Goal: Task Accomplishment & Management: Manage account settings

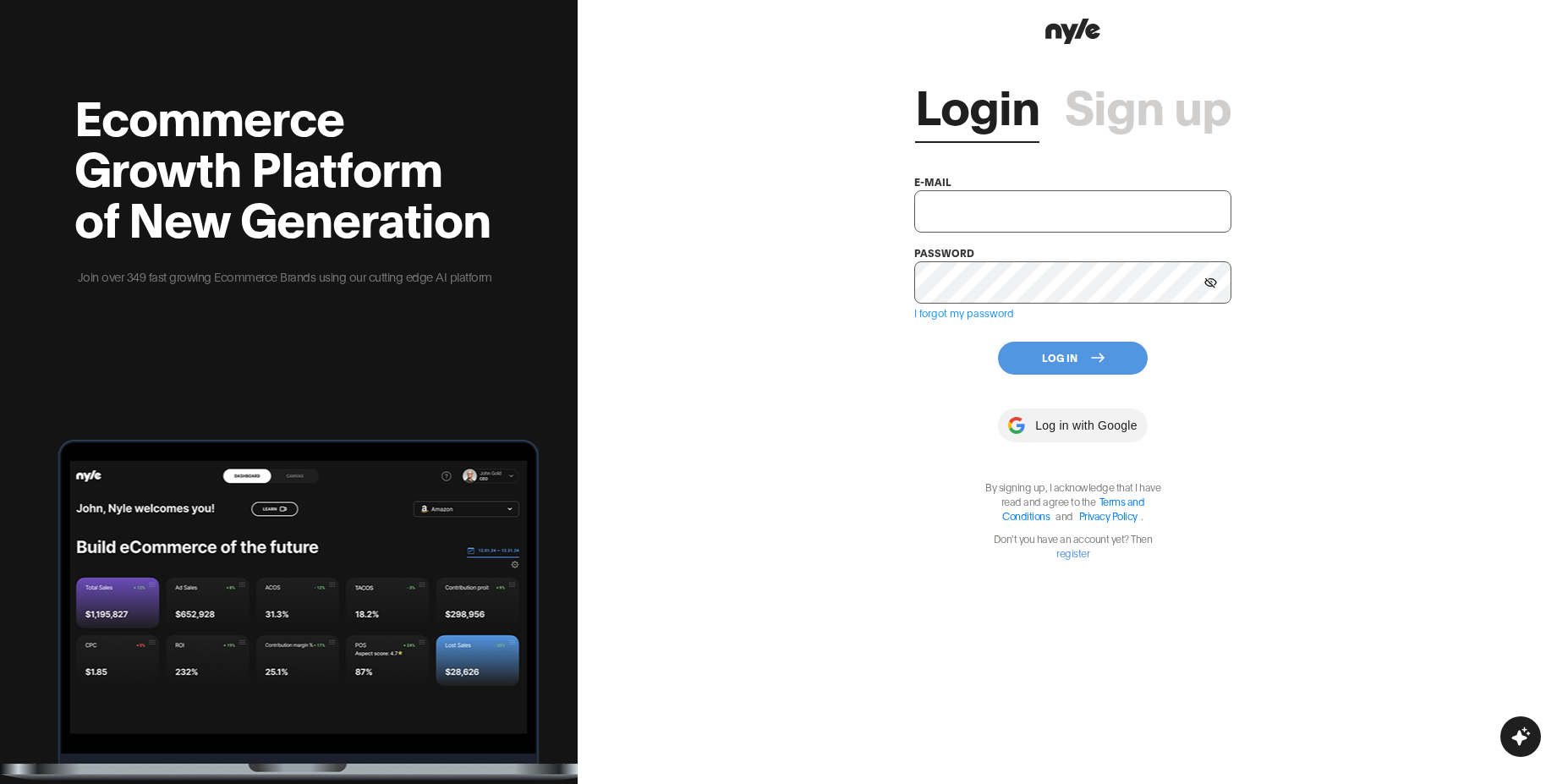
drag, startPoint x: 760, startPoint y: 353, endPoint x: 729, endPoint y: 320, distance: 45.3
click at [759, 353] on div "Login Sign up e-mail password I forgot my password Log In Log in with Google By…" at bounding box center [1073, 392] width 991 height 784
